Goal: Task Accomplishment & Management: Manage account settings

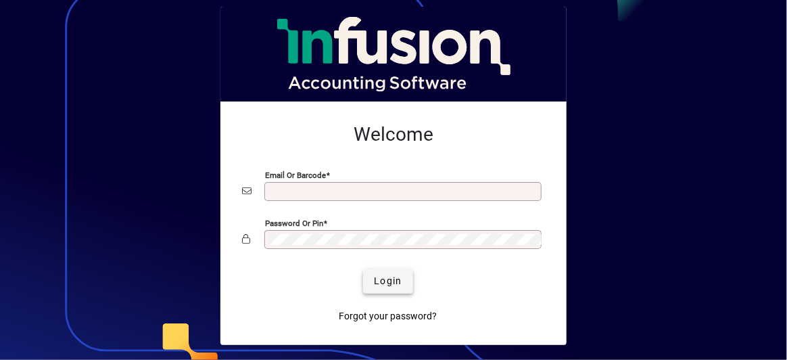
type input "**********"
click at [387, 280] on span "Login" at bounding box center [388, 281] width 28 height 14
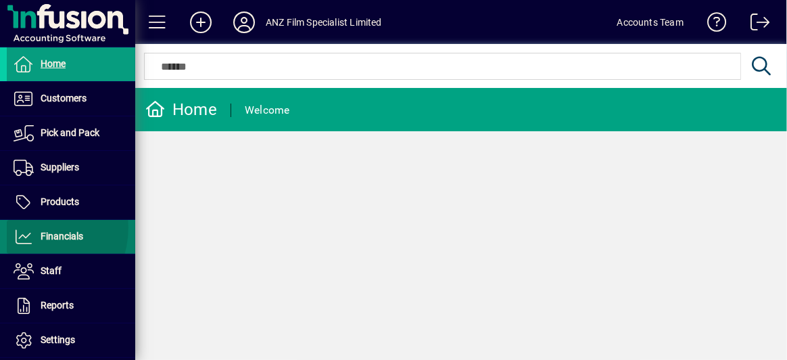
click at [30, 229] on icon at bounding box center [24, 237] width 20 height 16
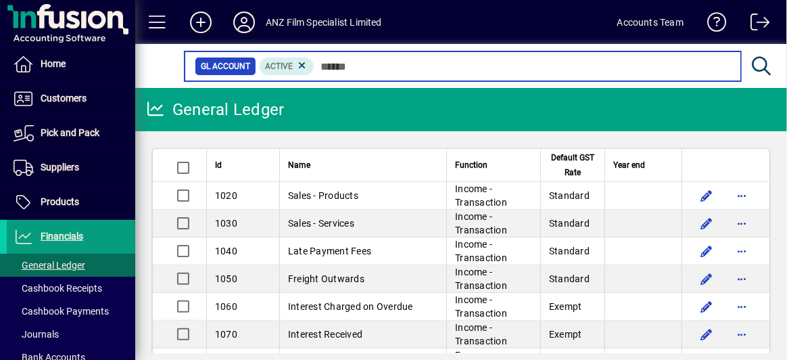
scroll to position [112, 0]
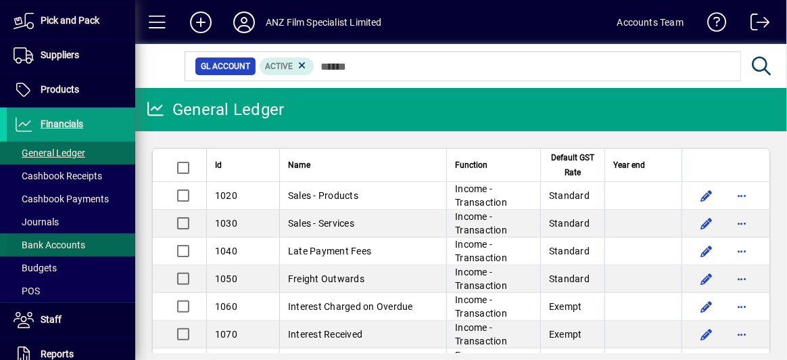
click at [93, 243] on span at bounding box center [71, 245] width 128 height 32
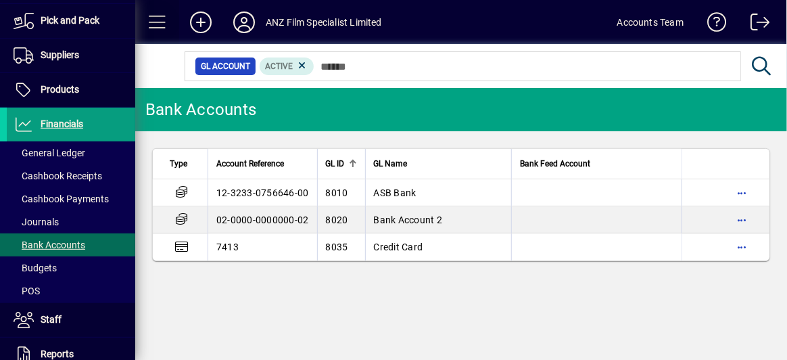
click at [157, 20] on span at bounding box center [157, 22] width 32 height 32
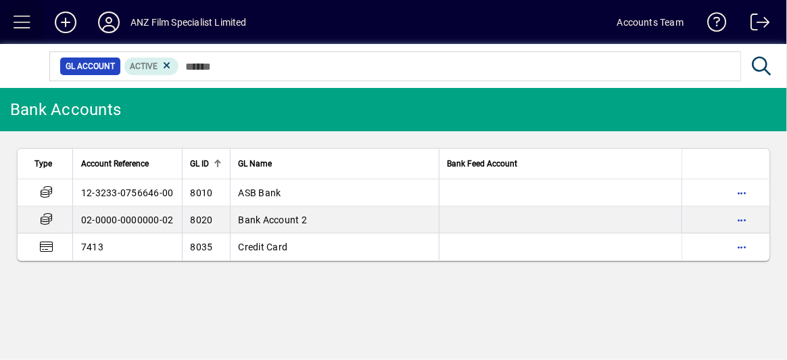
click at [18, 18] on span at bounding box center [22, 22] width 32 height 32
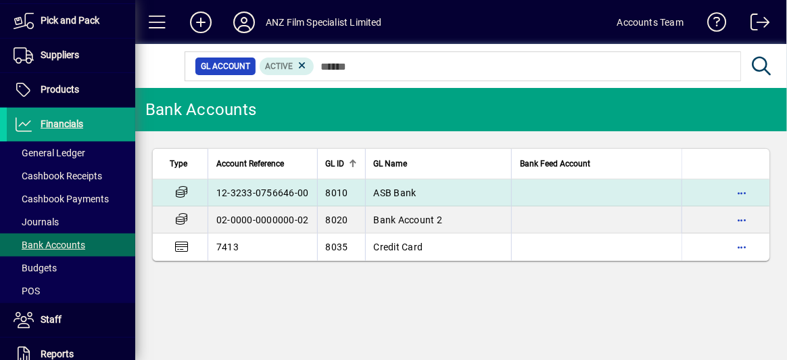
click at [283, 191] on td "12-3233-0756646-00" at bounding box center [263, 192] width 110 height 27
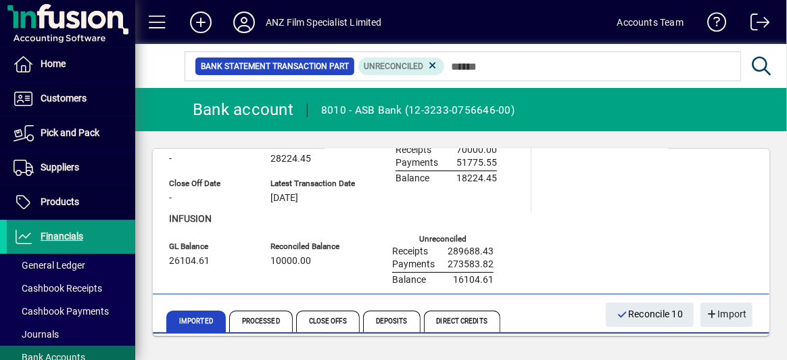
click at [73, 236] on span "Financials" at bounding box center [62, 236] width 43 height 11
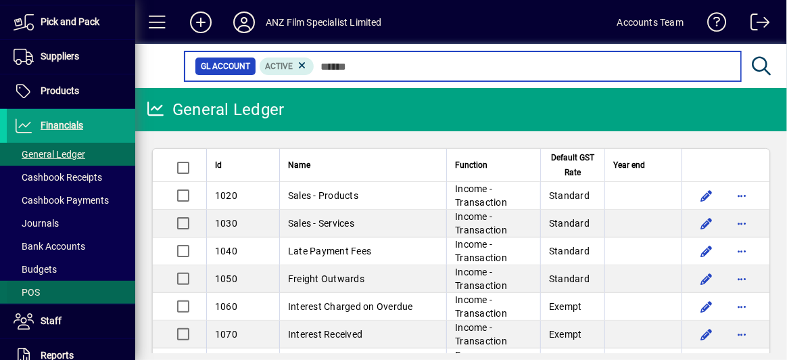
scroll to position [112, 0]
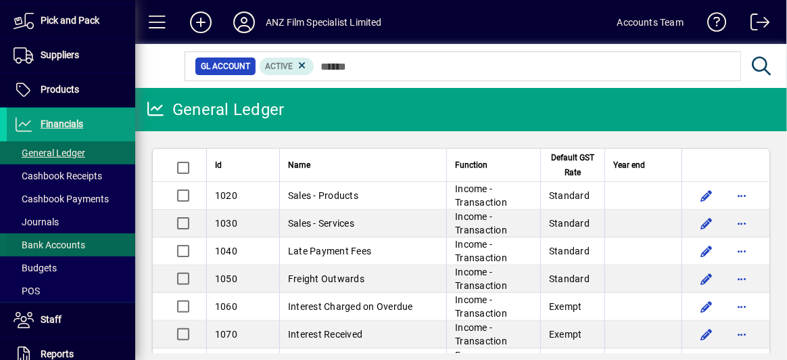
click at [70, 239] on span "Bank Accounts" at bounding box center [50, 244] width 72 height 11
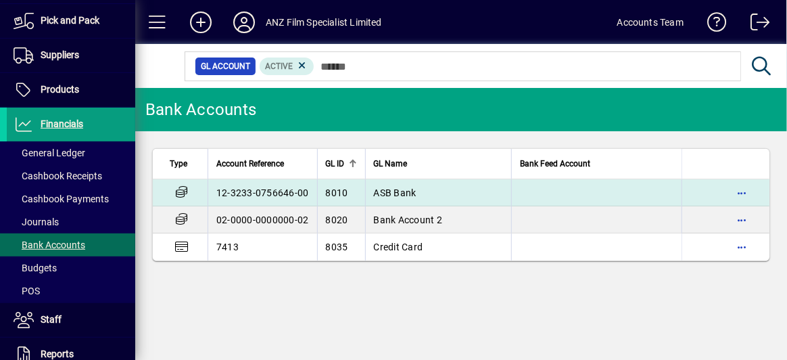
click at [237, 194] on td "12-3233-0756646-00" at bounding box center [263, 192] width 110 height 27
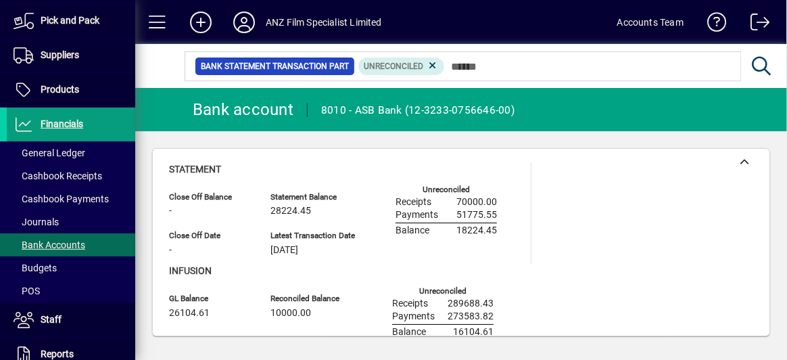
click at [450, 278] on app-page-section-heading "Infusion" at bounding box center [341, 276] width 345 height 24
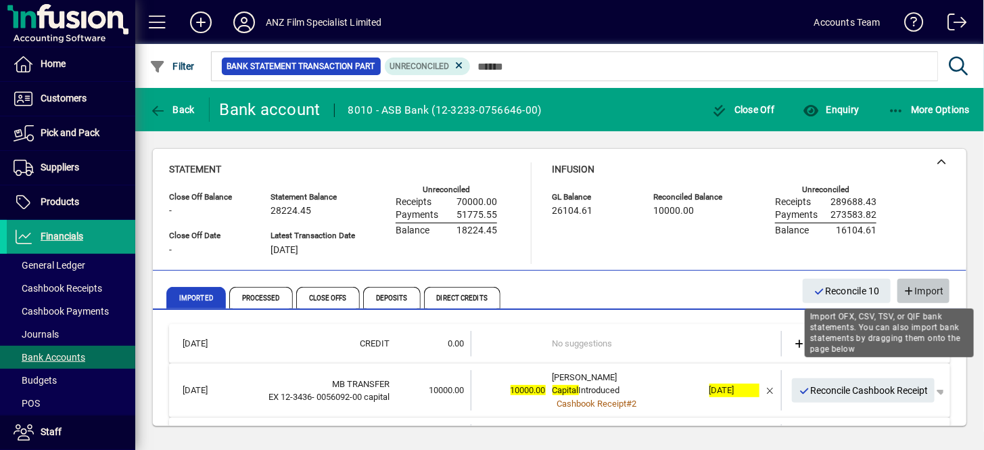
click at [786, 287] on span "Import" at bounding box center [923, 291] width 41 height 22
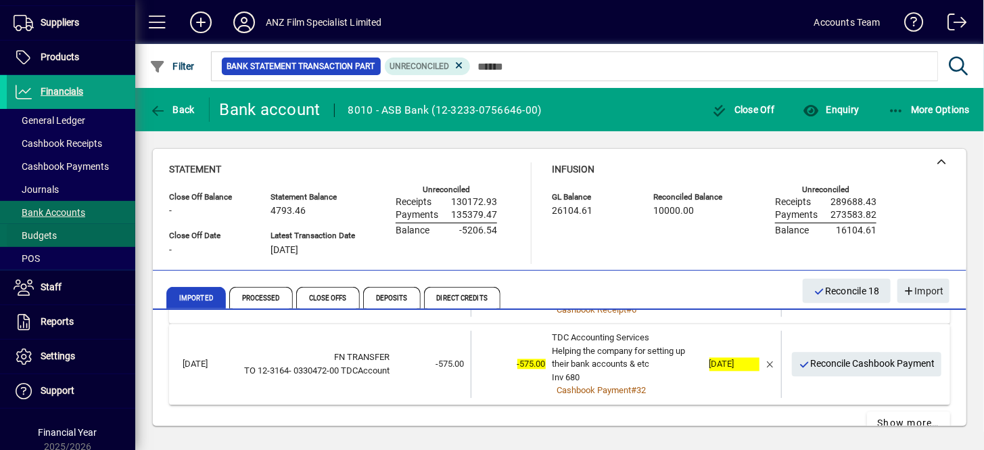
scroll to position [176, 0]
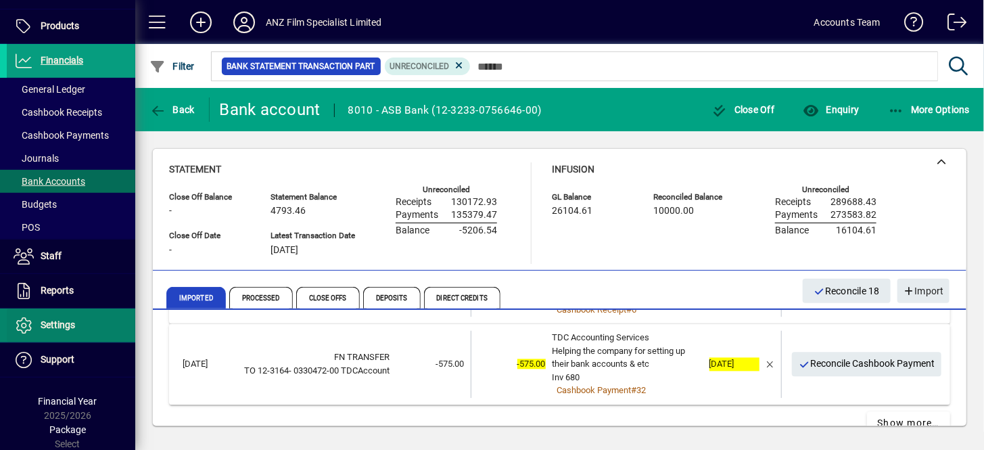
click at [53, 322] on span "Settings" at bounding box center [58, 324] width 34 height 11
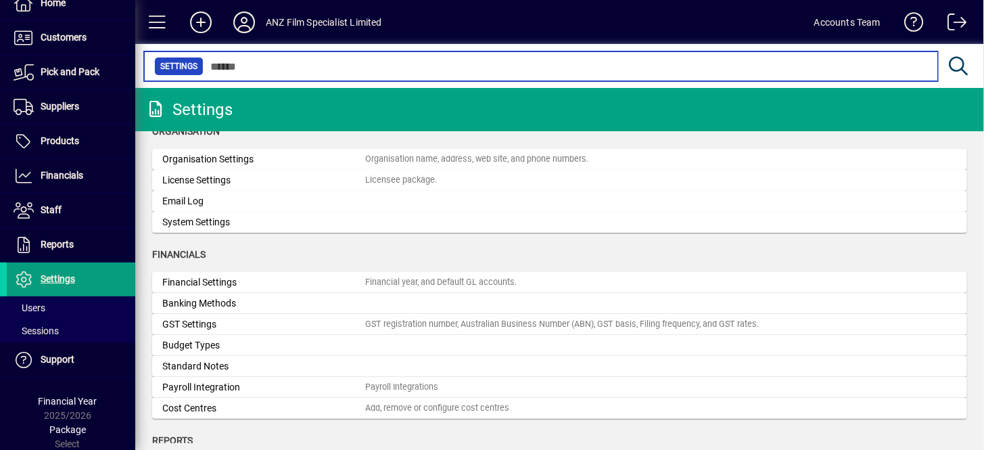
scroll to position [20, 0]
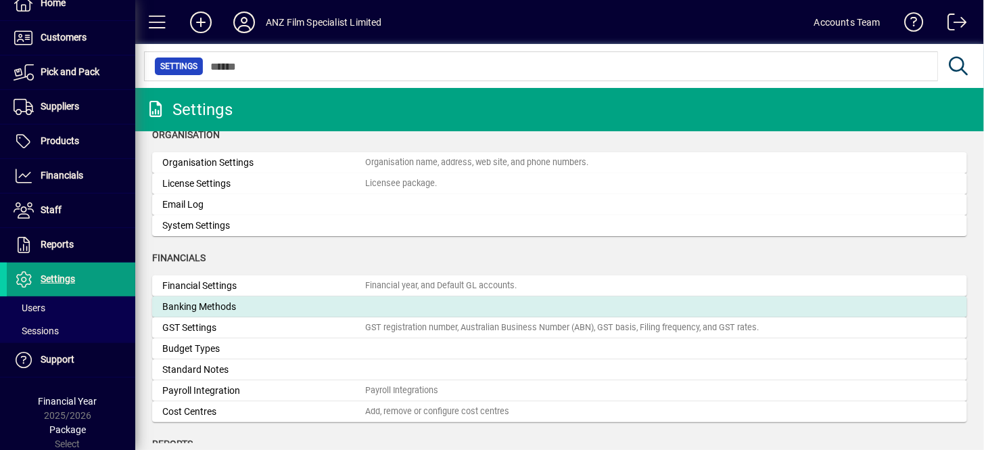
click at [229, 306] on div "Banking Methods" at bounding box center [263, 307] width 203 height 14
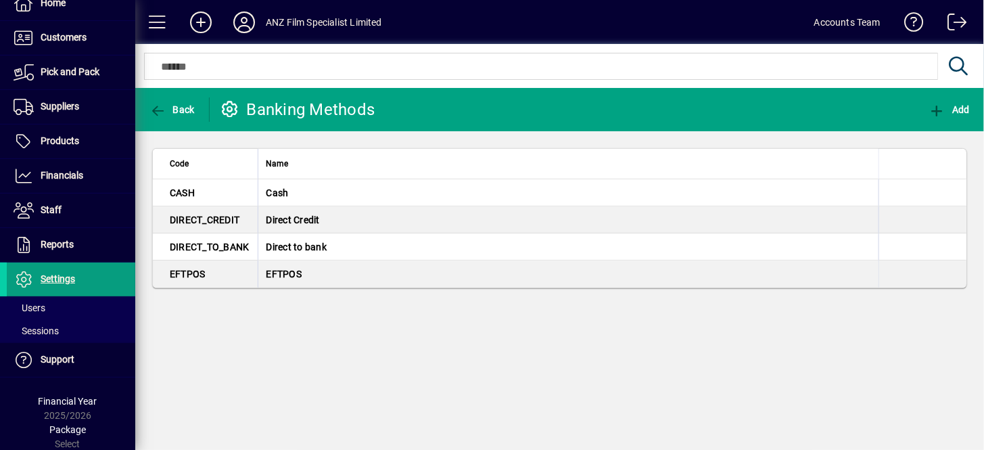
click at [227, 110] on icon at bounding box center [230, 109] width 20 height 16
click at [185, 108] on span "Back" at bounding box center [171, 109] width 45 height 11
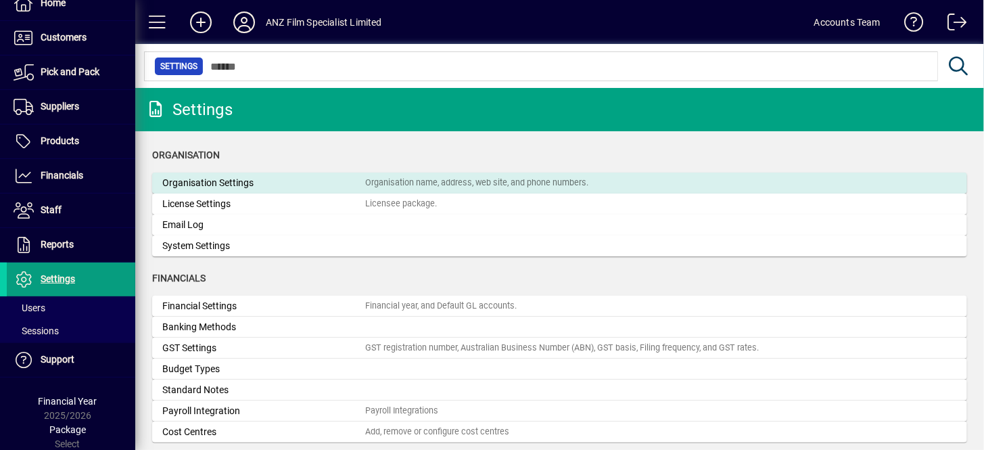
click at [219, 186] on div "Organisation Settings" at bounding box center [263, 183] width 203 height 14
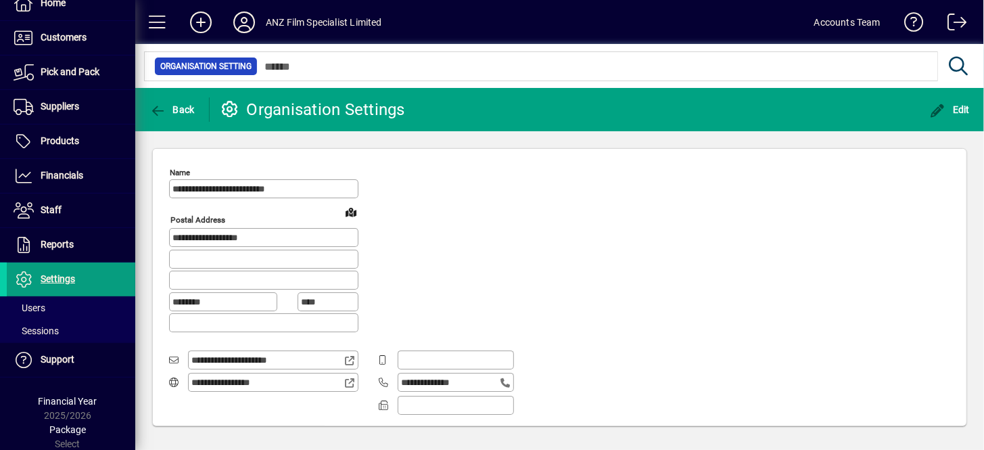
type input "**********"
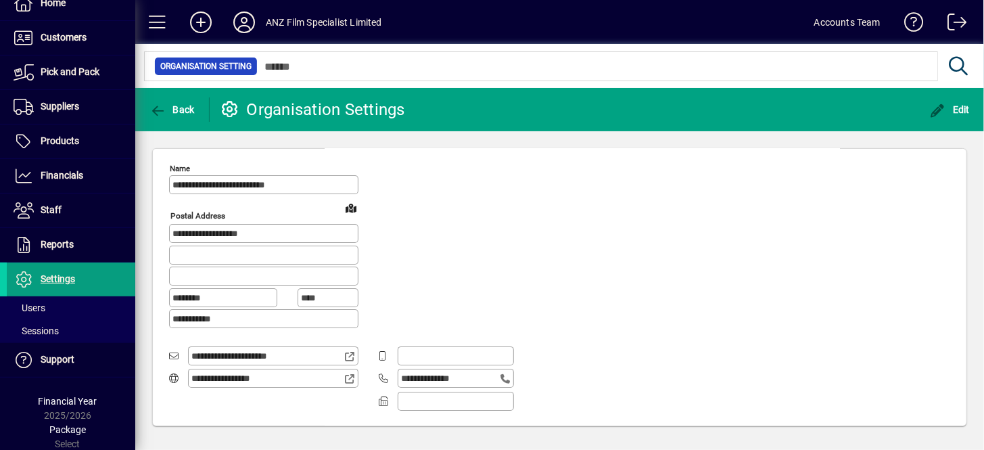
scroll to position [6, 0]
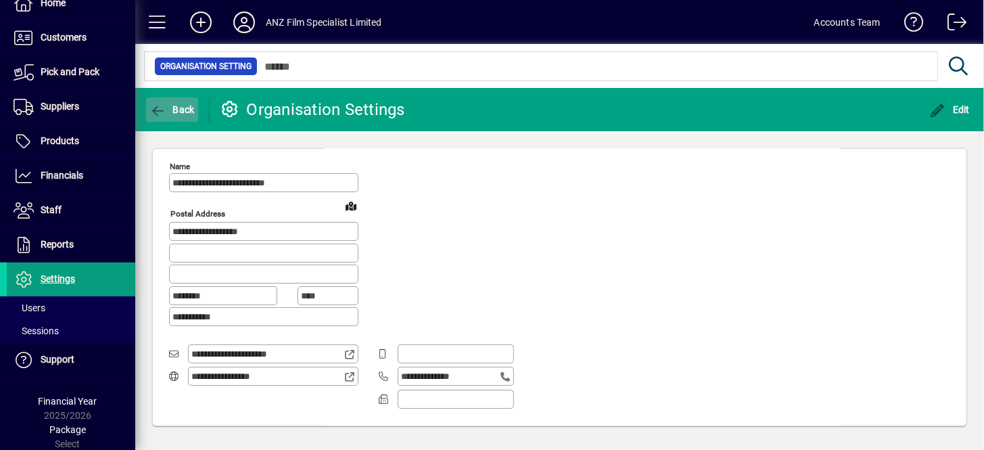
click at [182, 105] on span "Back" at bounding box center [171, 109] width 45 height 11
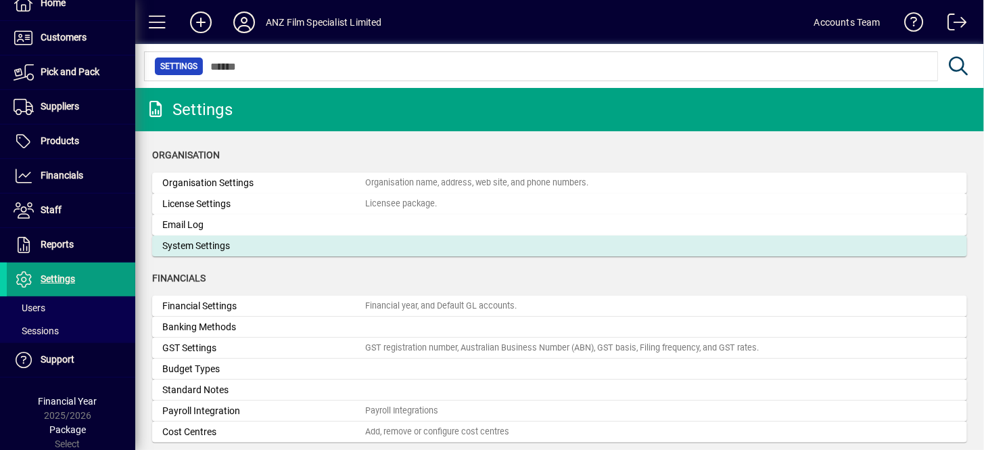
click at [191, 247] on div "System Settings" at bounding box center [263, 246] width 203 height 14
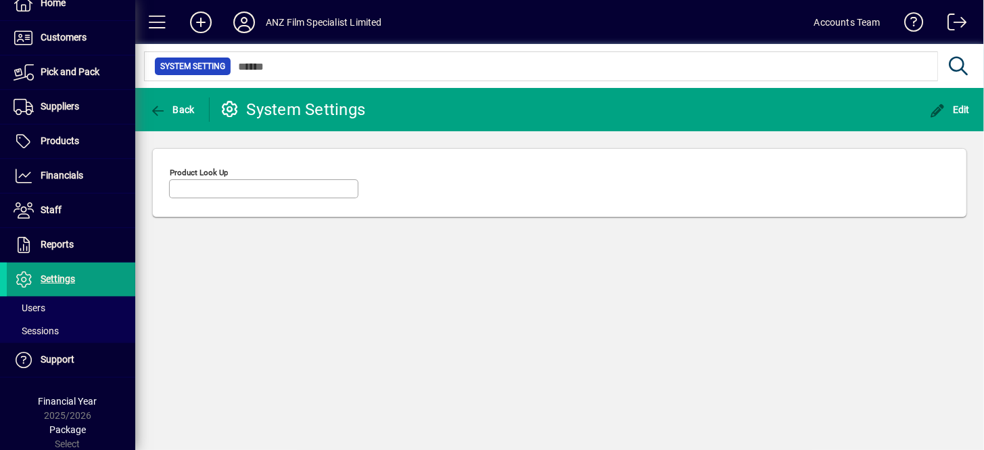
type input "********"
click at [181, 112] on span "Back" at bounding box center [171, 109] width 45 height 11
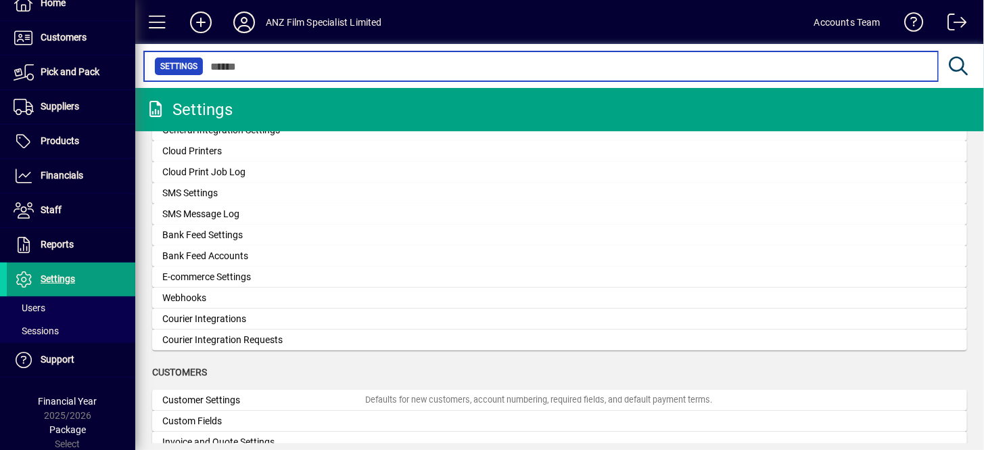
scroll to position [423, 0]
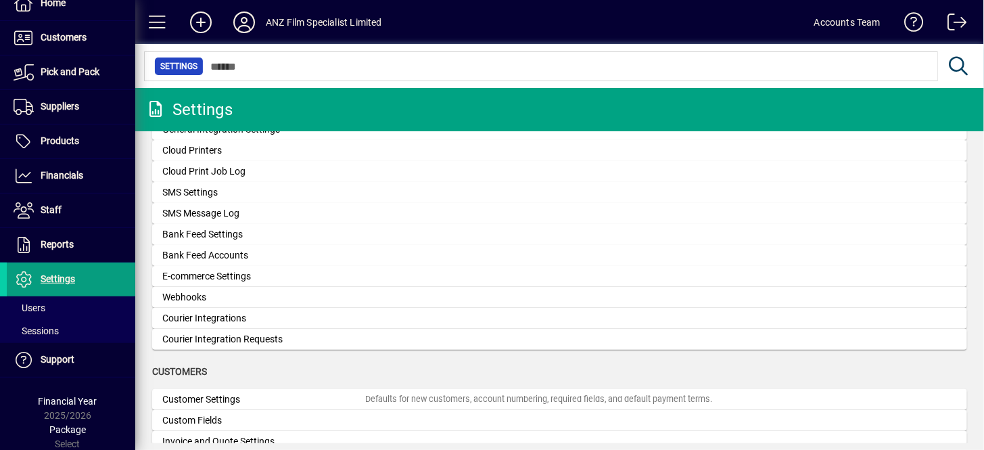
click at [786, 62] on icon at bounding box center [959, 66] width 24 height 19
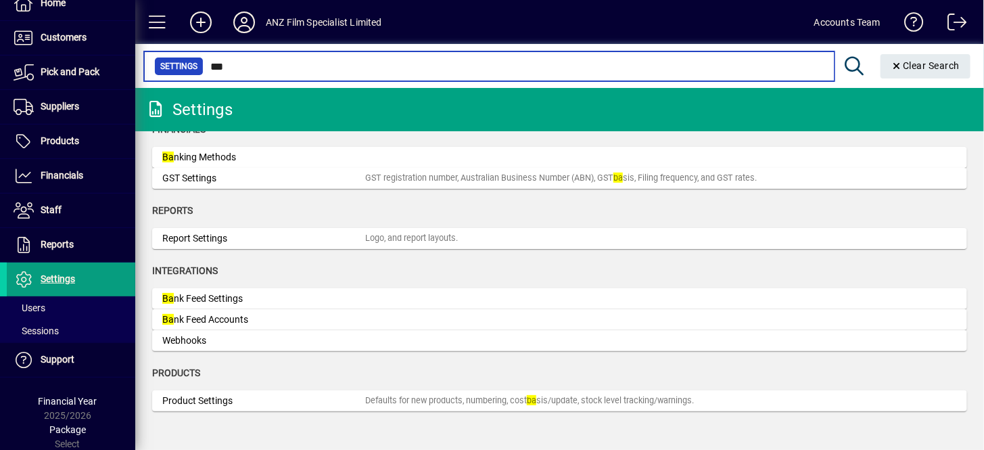
scroll to position [25, 0]
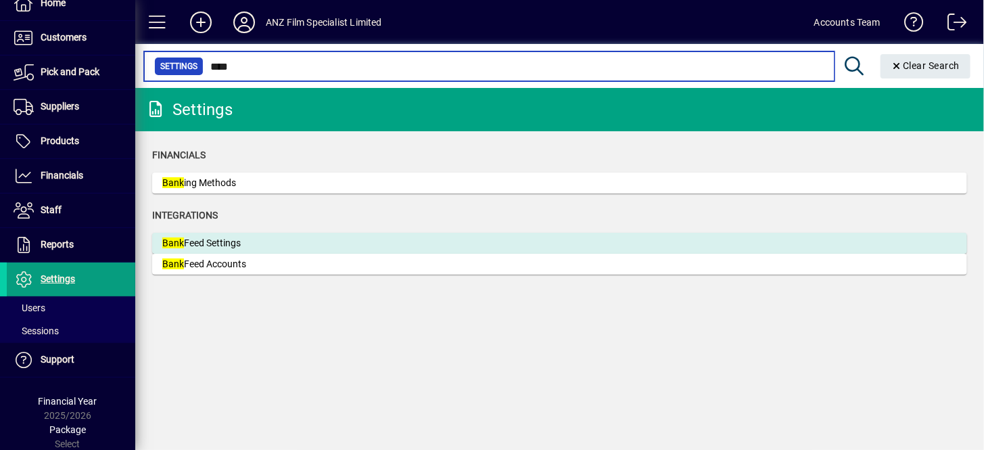
type input "****"
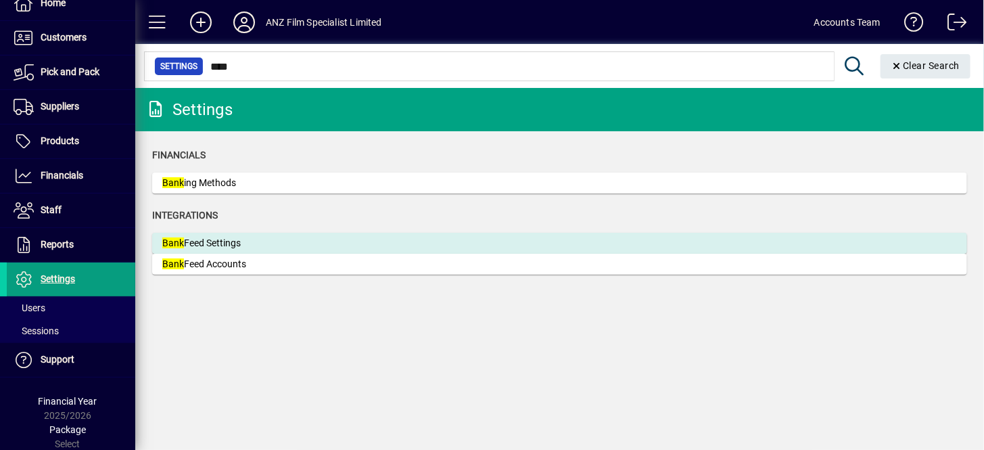
click at [191, 243] on div "Bank Feed Settings" at bounding box center [263, 243] width 203 height 14
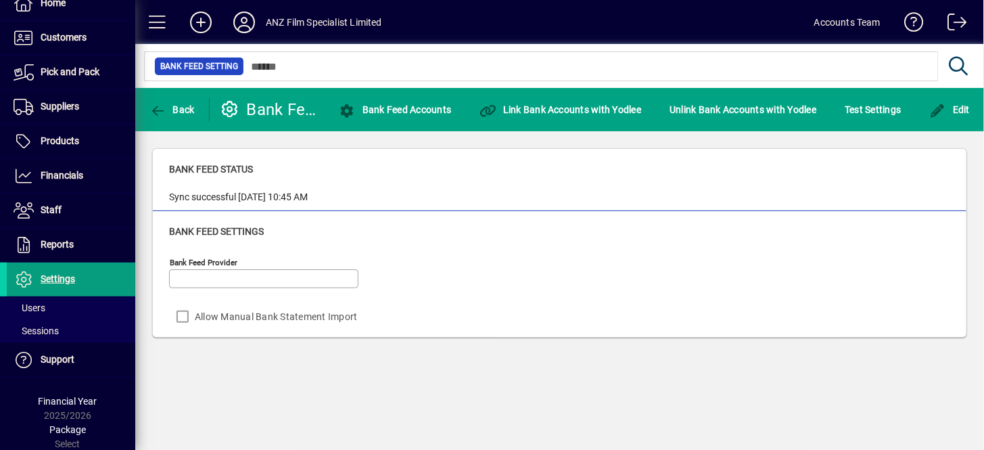
type input "******"
click at [533, 290] on div "Bank Feed Provider ****** Allow Manual Bank Statement Import" at bounding box center [559, 291] width 781 height 78
click at [521, 316] on div "Bank Feed Provider ****** Allow Manual Bank Statement Import" at bounding box center [559, 291] width 781 height 78
click at [529, 110] on span "Link Bank Accounts with Yodlee" at bounding box center [560, 109] width 162 height 11
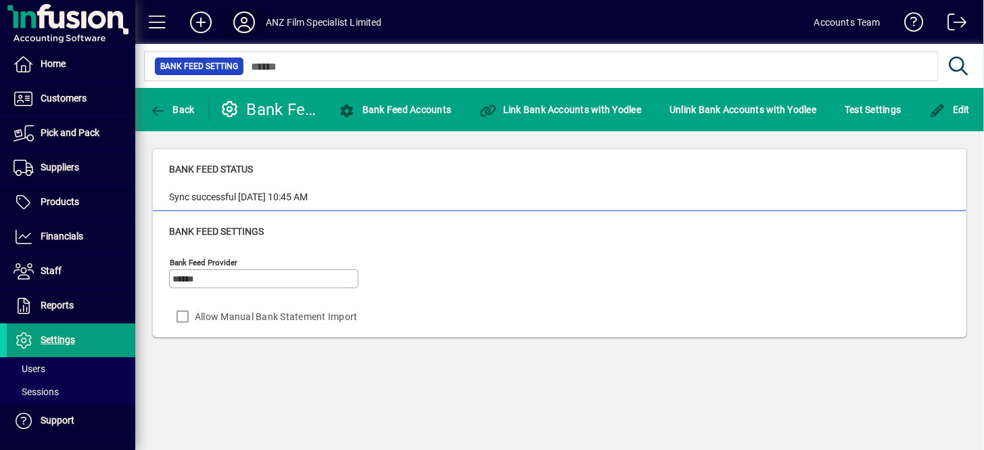
click at [237, 16] on icon at bounding box center [244, 22] width 27 height 22
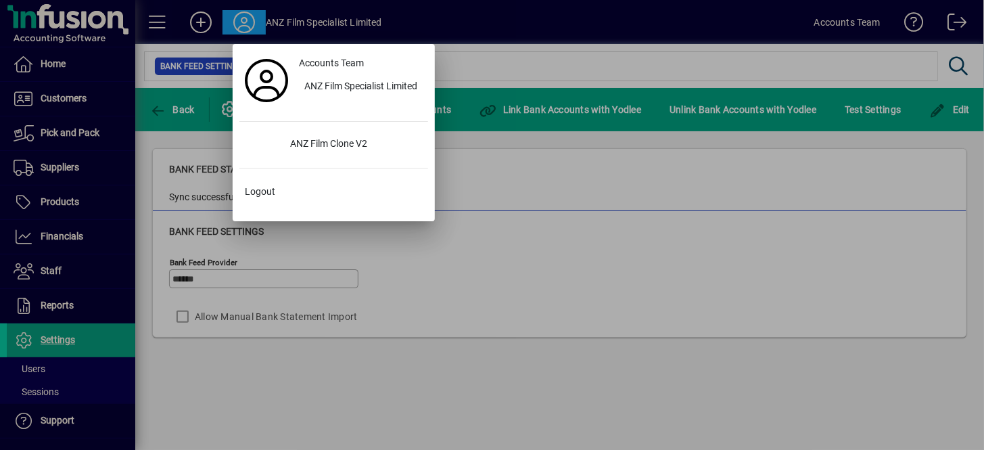
click at [575, 62] on div at bounding box center [492, 225] width 984 height 450
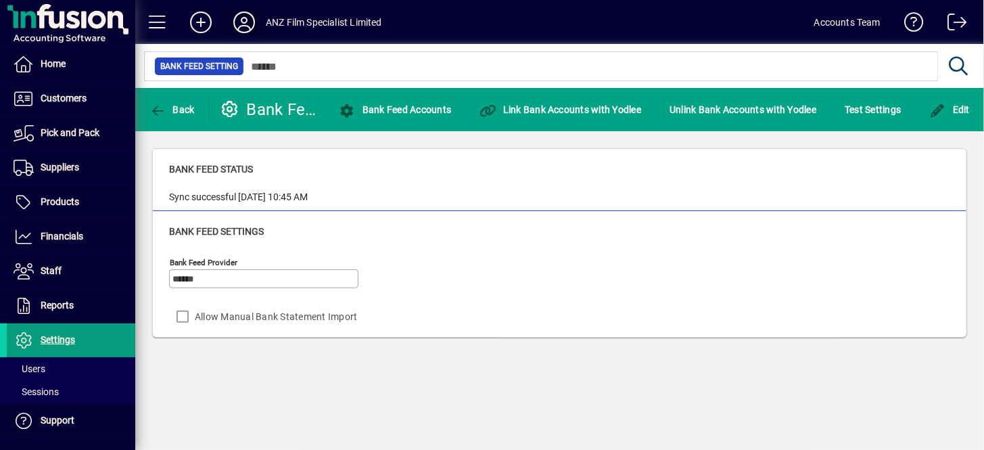
click at [245, 27] on icon at bounding box center [244, 22] width 27 height 22
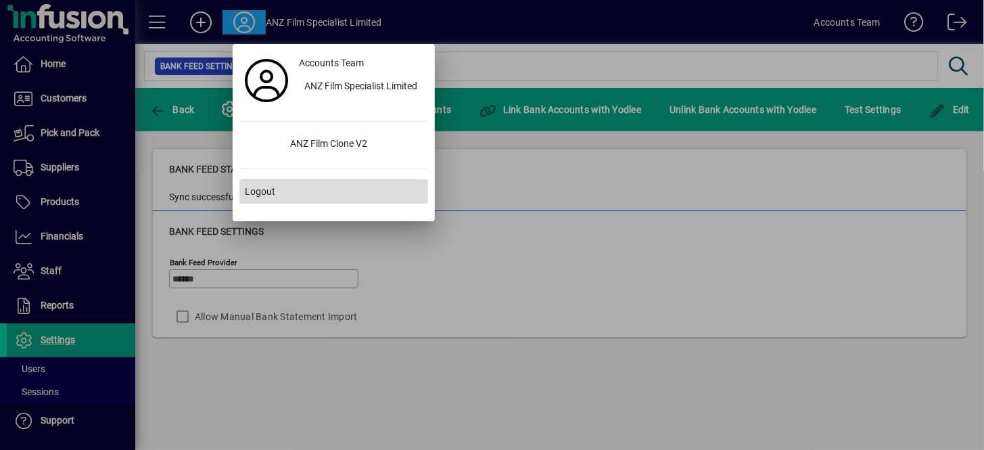
click at [251, 191] on span "Logout" at bounding box center [260, 192] width 30 height 14
